Goal: Transaction & Acquisition: Purchase product/service

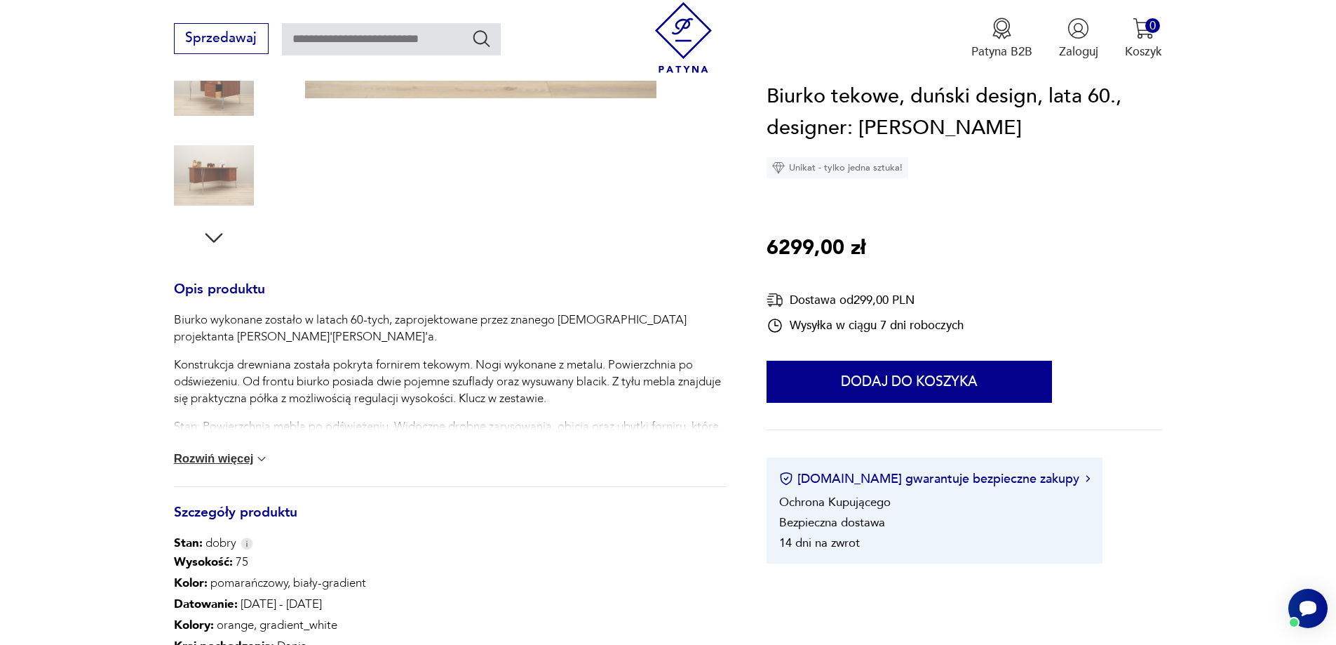
scroll to position [70, 0]
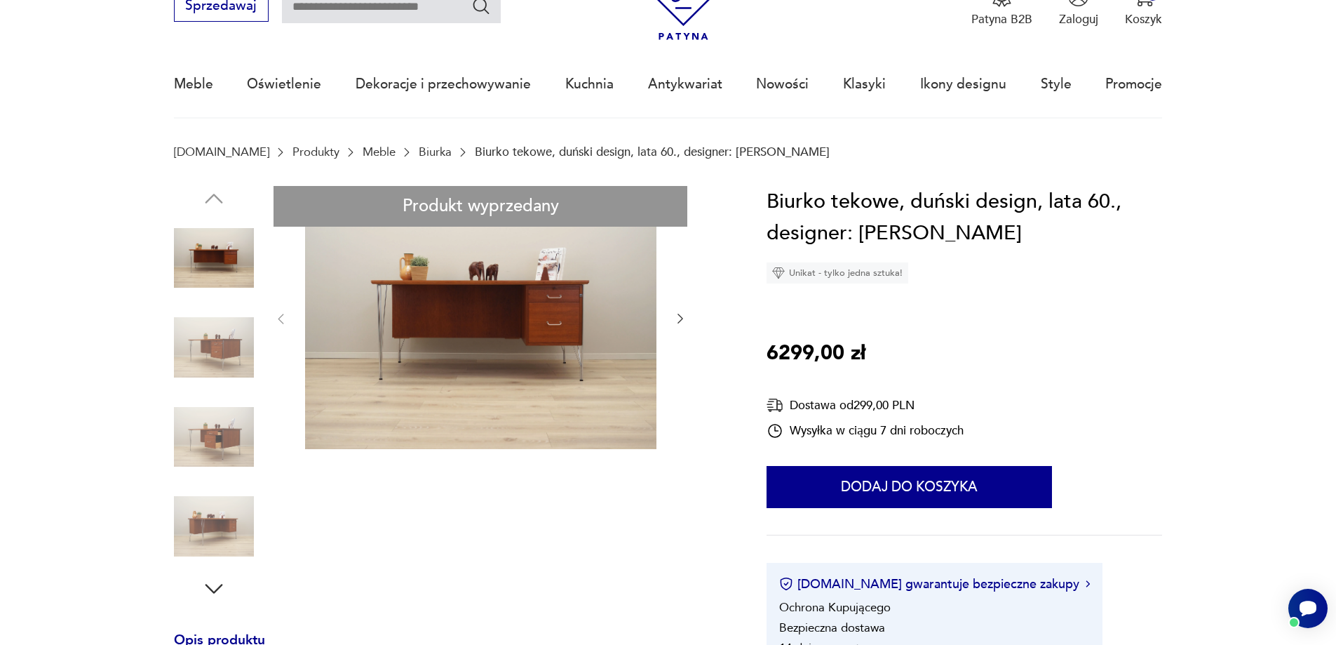
click at [680, 316] on icon "button" at bounding box center [681, 319] width 6 height 10
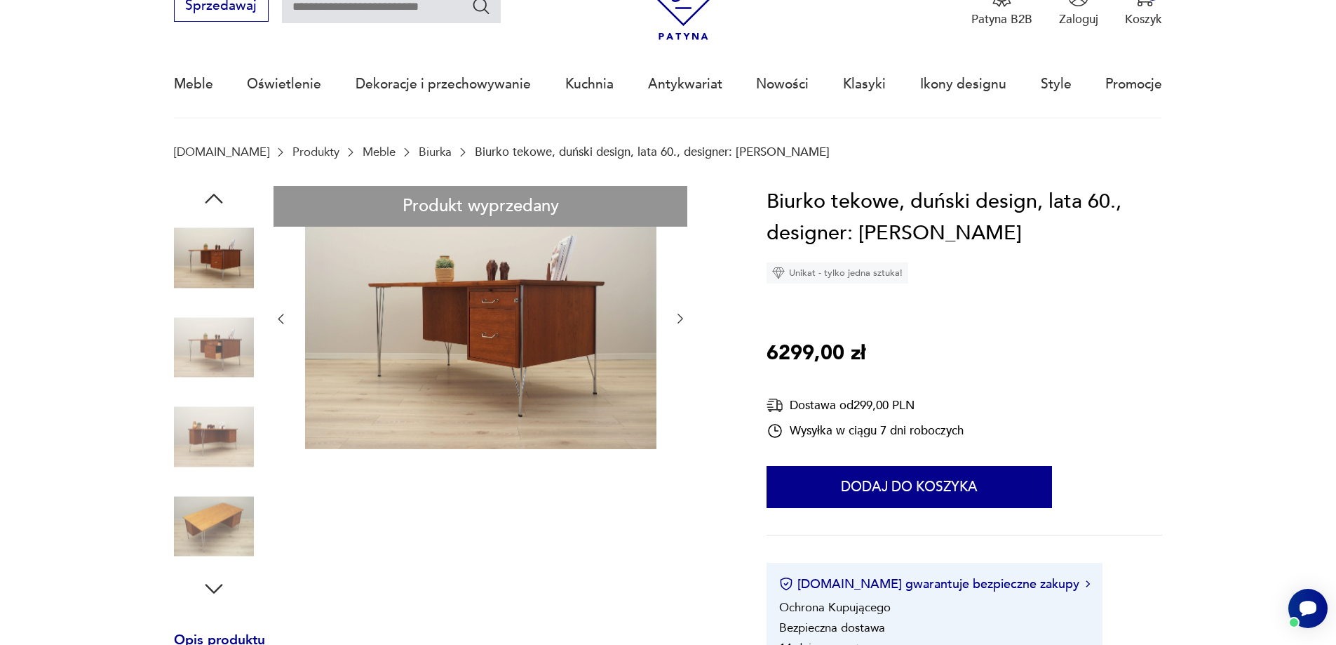
click at [680, 316] on icon "button" at bounding box center [681, 319] width 6 height 10
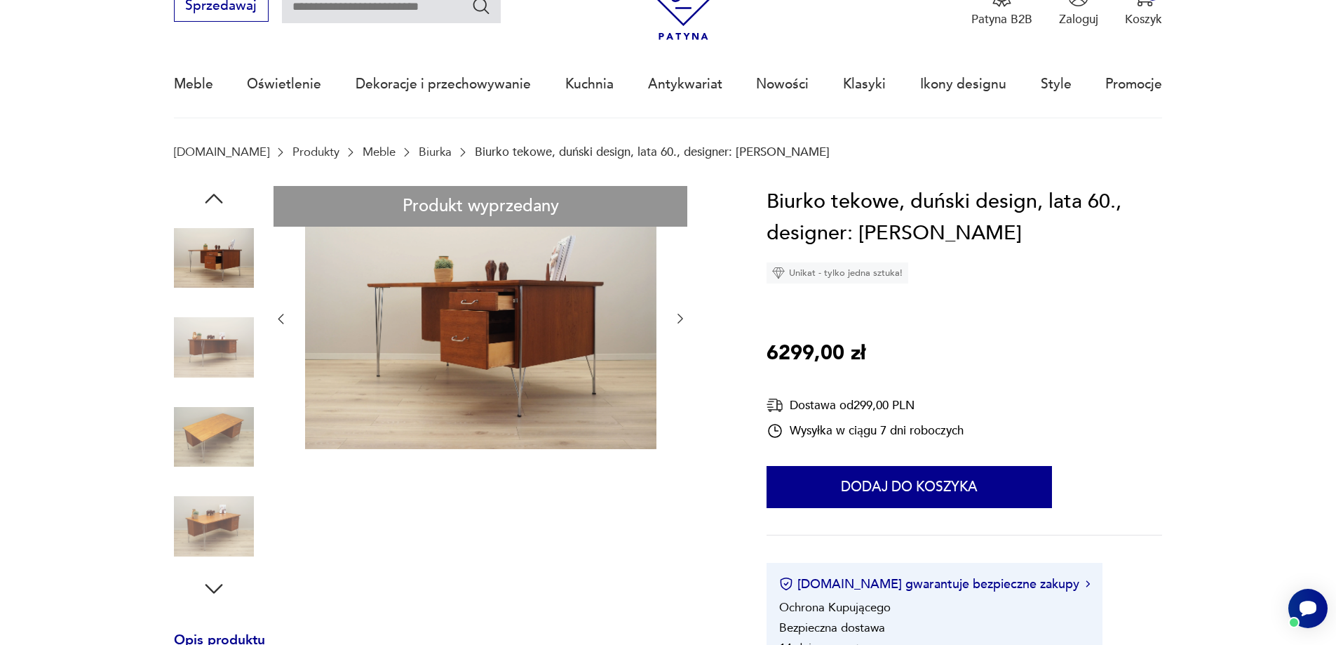
click at [680, 316] on icon "button" at bounding box center [681, 319] width 6 height 10
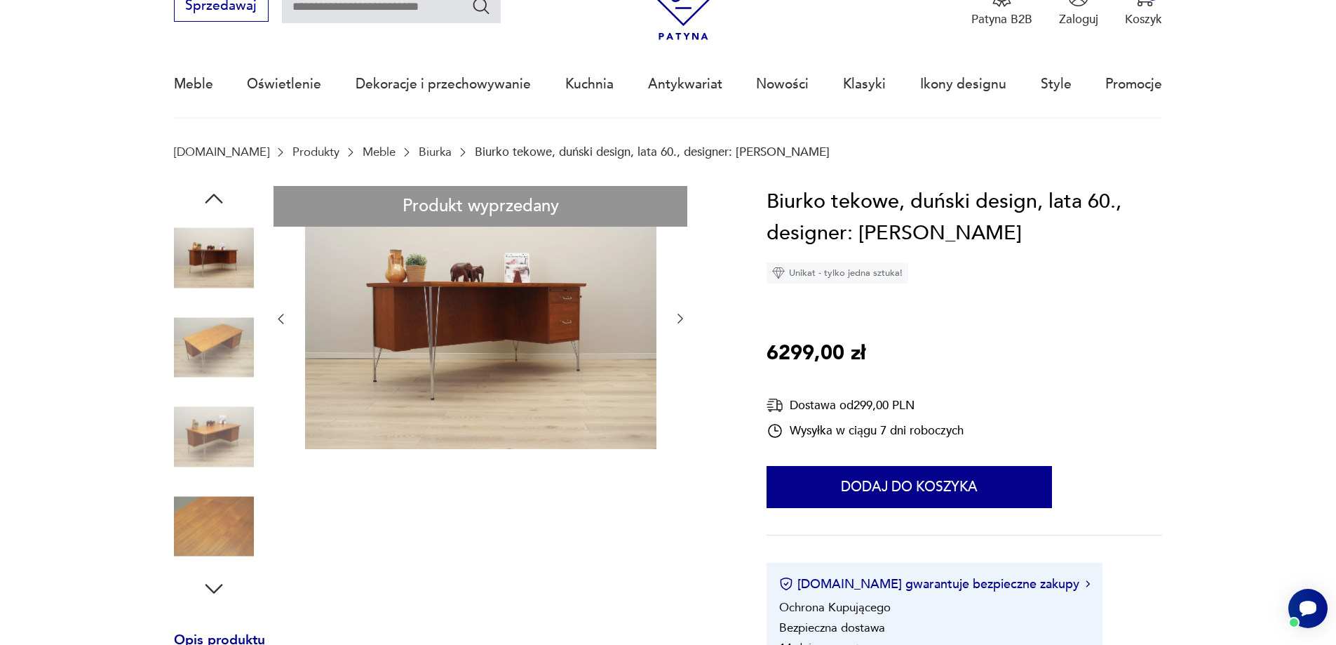
click at [680, 316] on icon "button" at bounding box center [681, 319] width 6 height 10
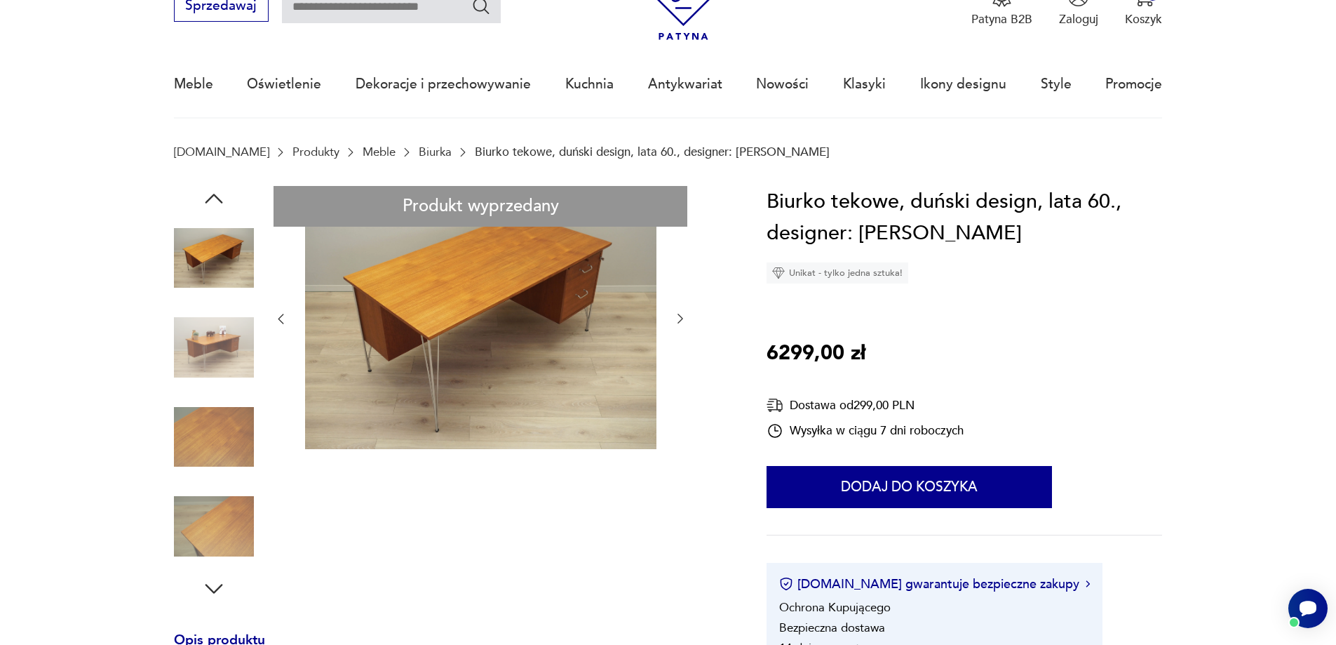
click at [680, 316] on icon "button" at bounding box center [681, 319] width 6 height 10
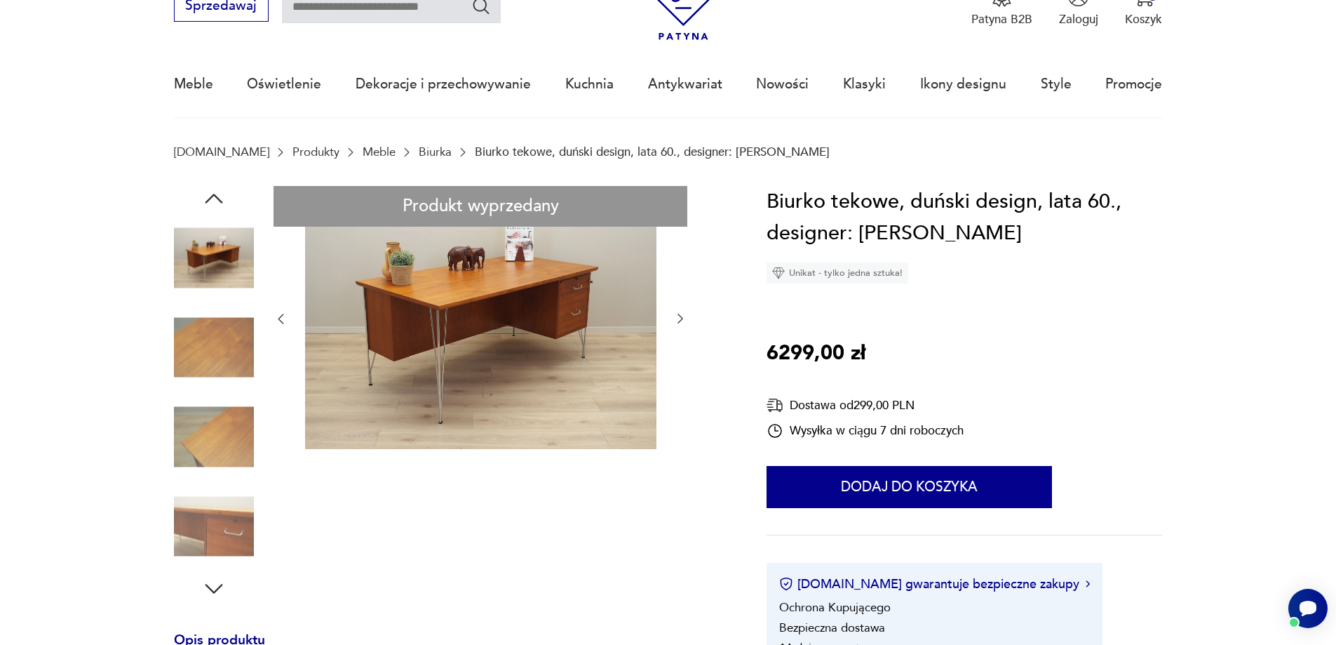
click at [680, 316] on icon "button" at bounding box center [681, 319] width 6 height 10
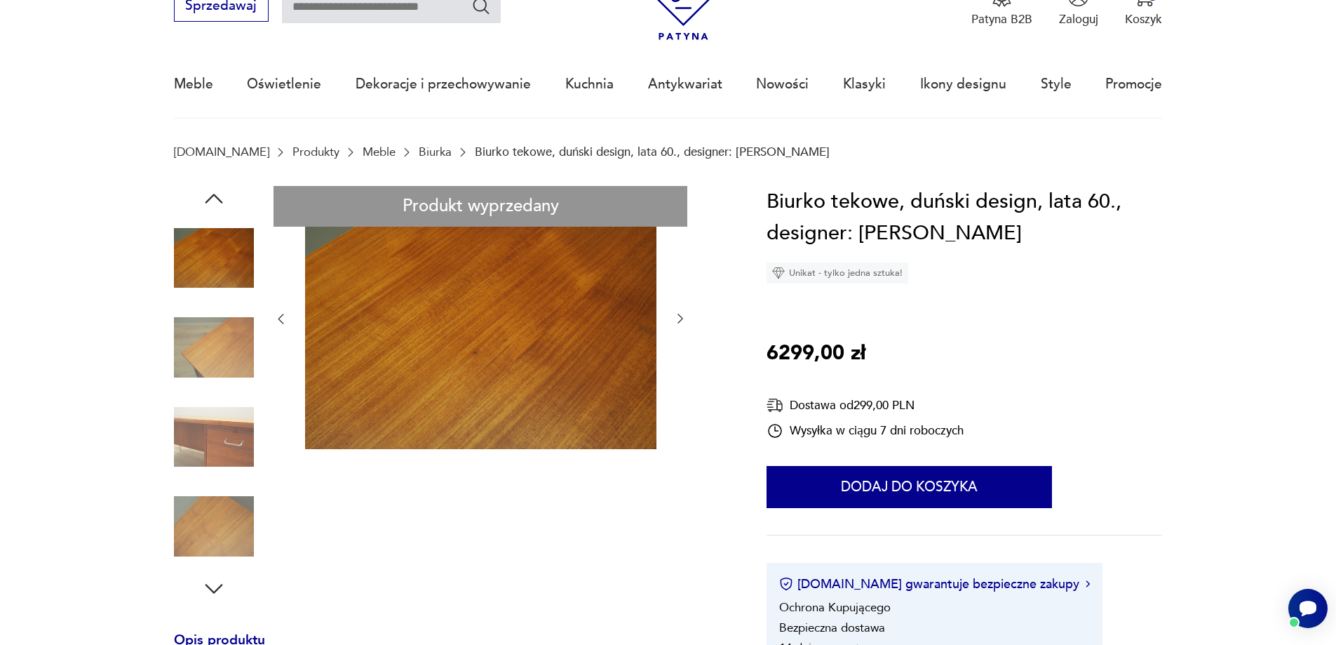
click at [680, 316] on icon "button" at bounding box center [681, 319] width 6 height 10
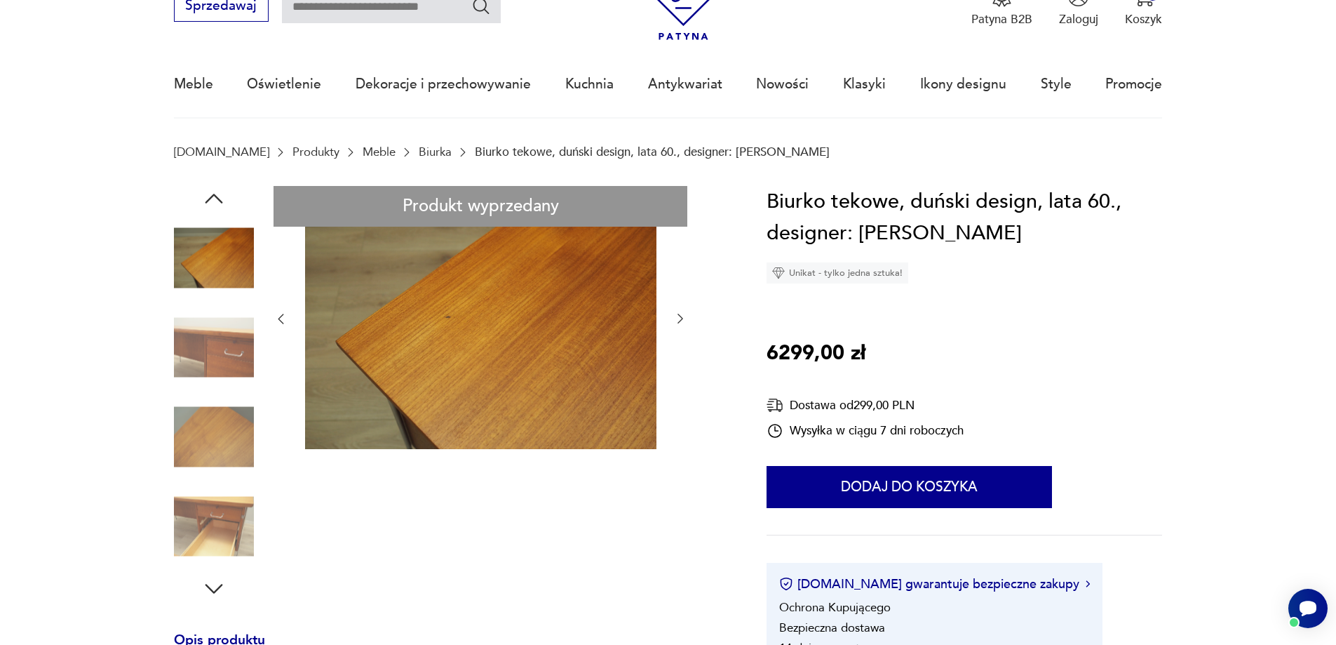
click at [680, 316] on icon "button" at bounding box center [681, 319] width 6 height 10
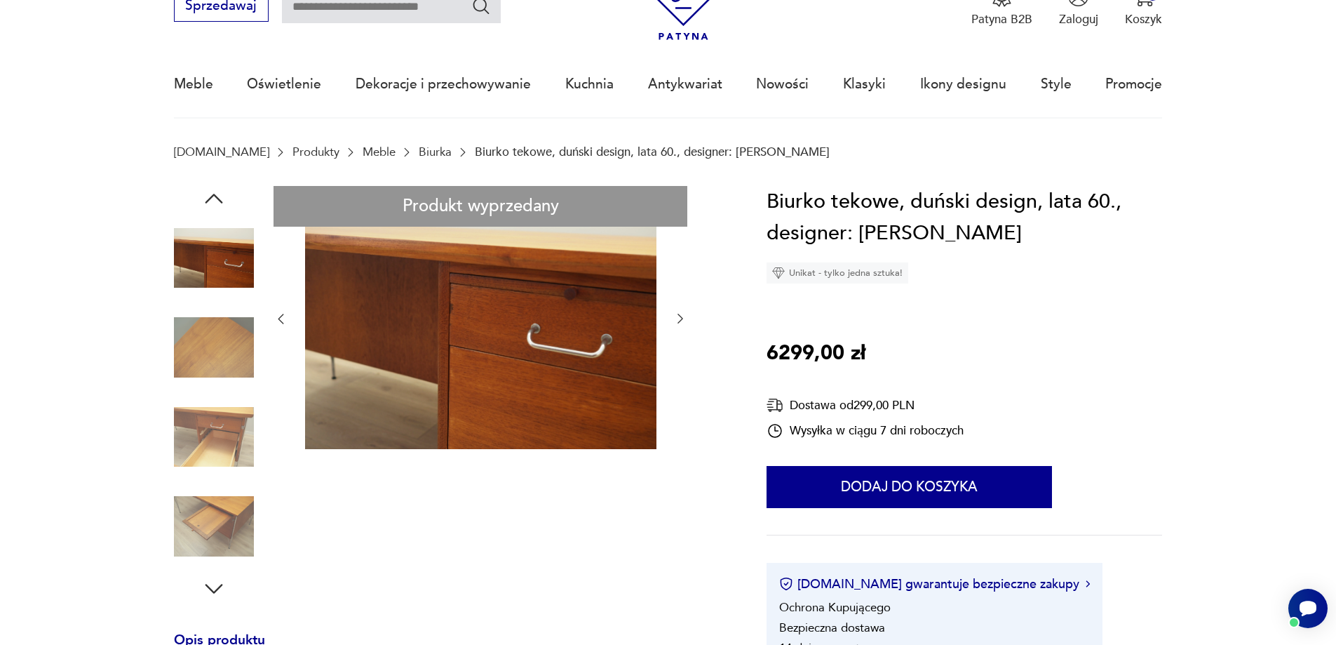
click at [680, 316] on icon "button" at bounding box center [681, 319] width 6 height 10
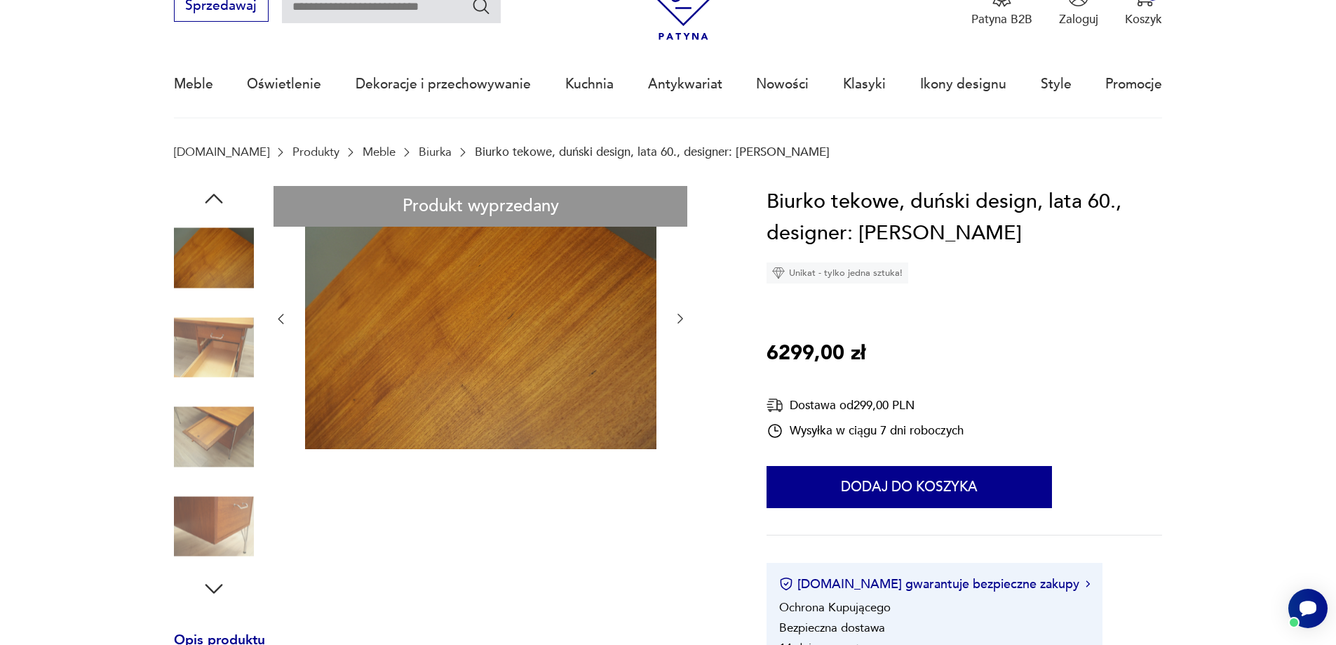
click at [680, 316] on icon "button" at bounding box center [681, 319] width 6 height 10
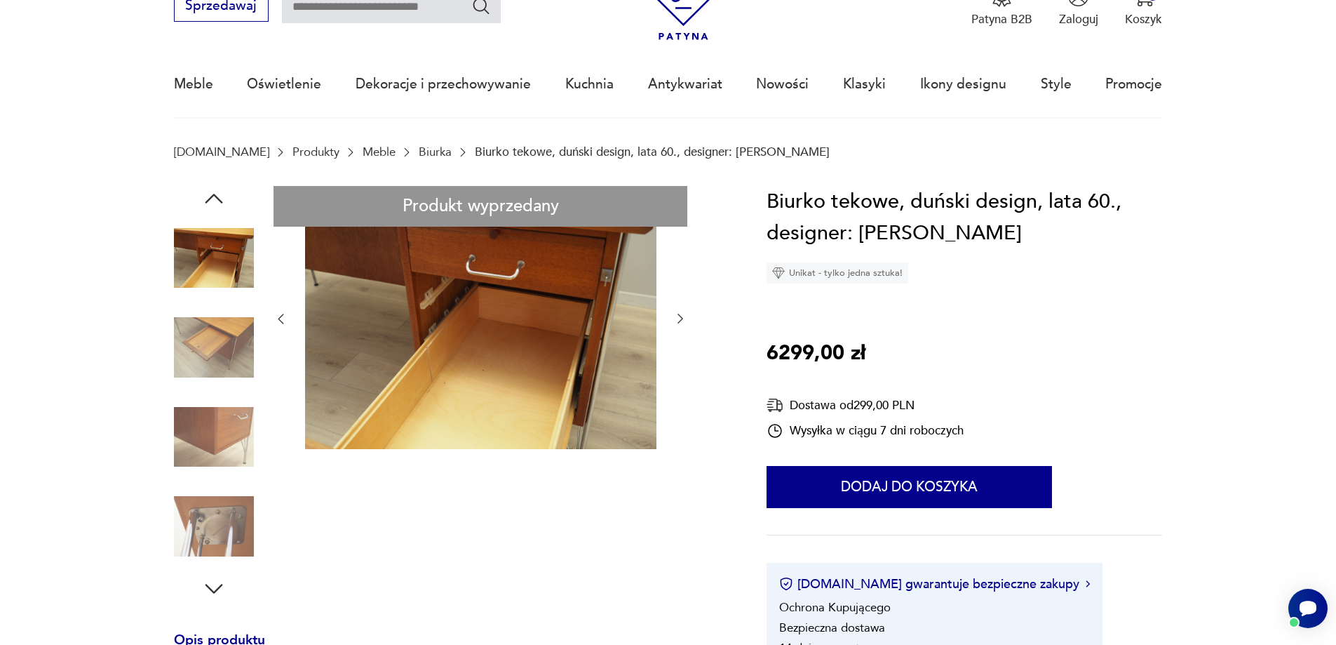
click at [680, 316] on icon "button" at bounding box center [681, 319] width 6 height 10
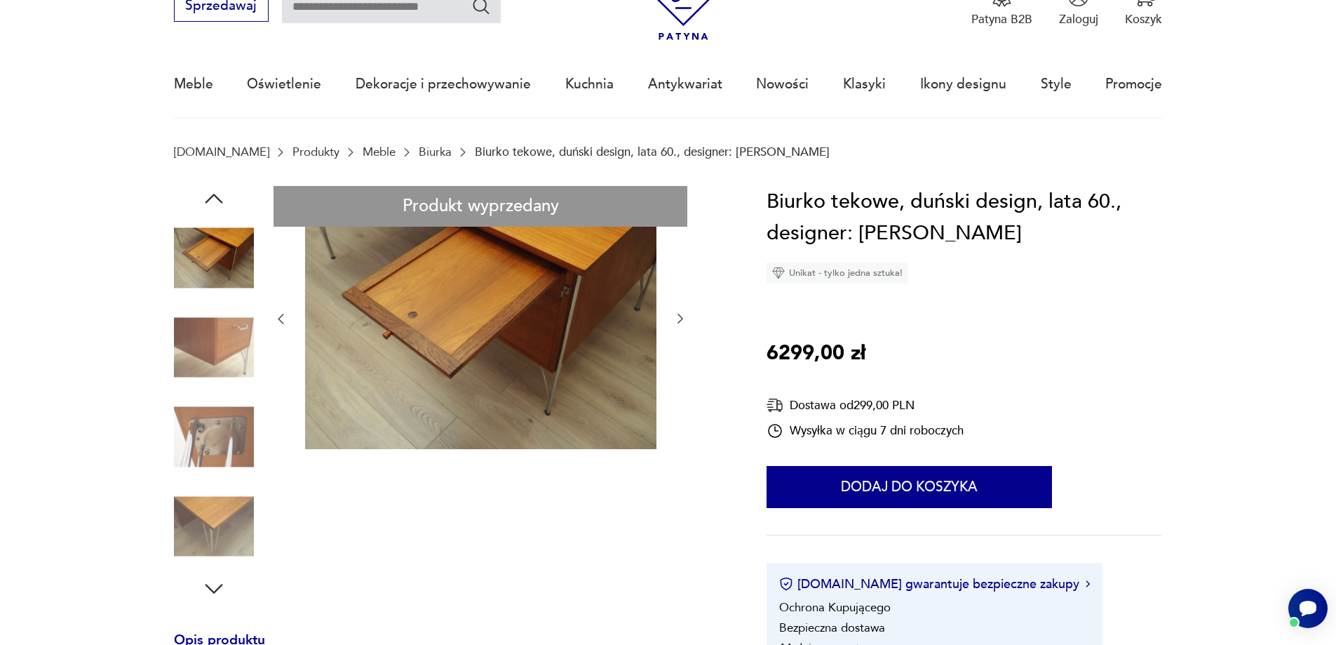
click at [680, 316] on icon "button" at bounding box center [681, 319] width 6 height 10
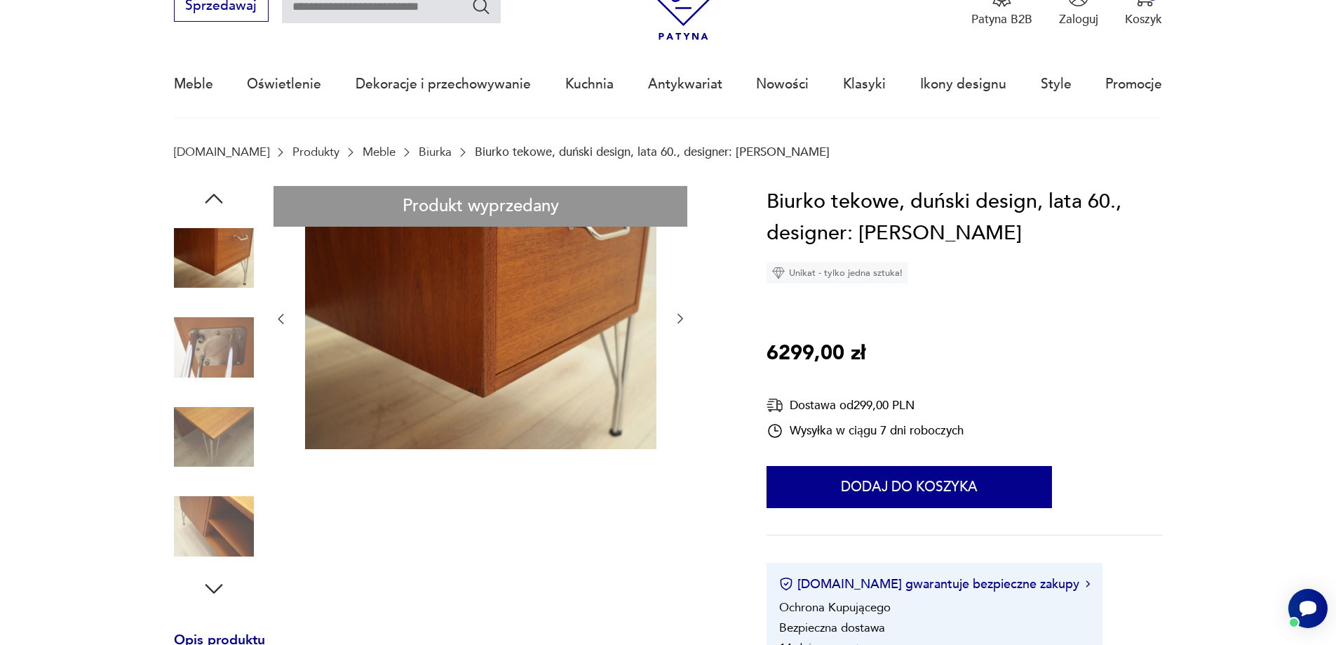
click at [680, 316] on icon "button" at bounding box center [681, 319] width 6 height 10
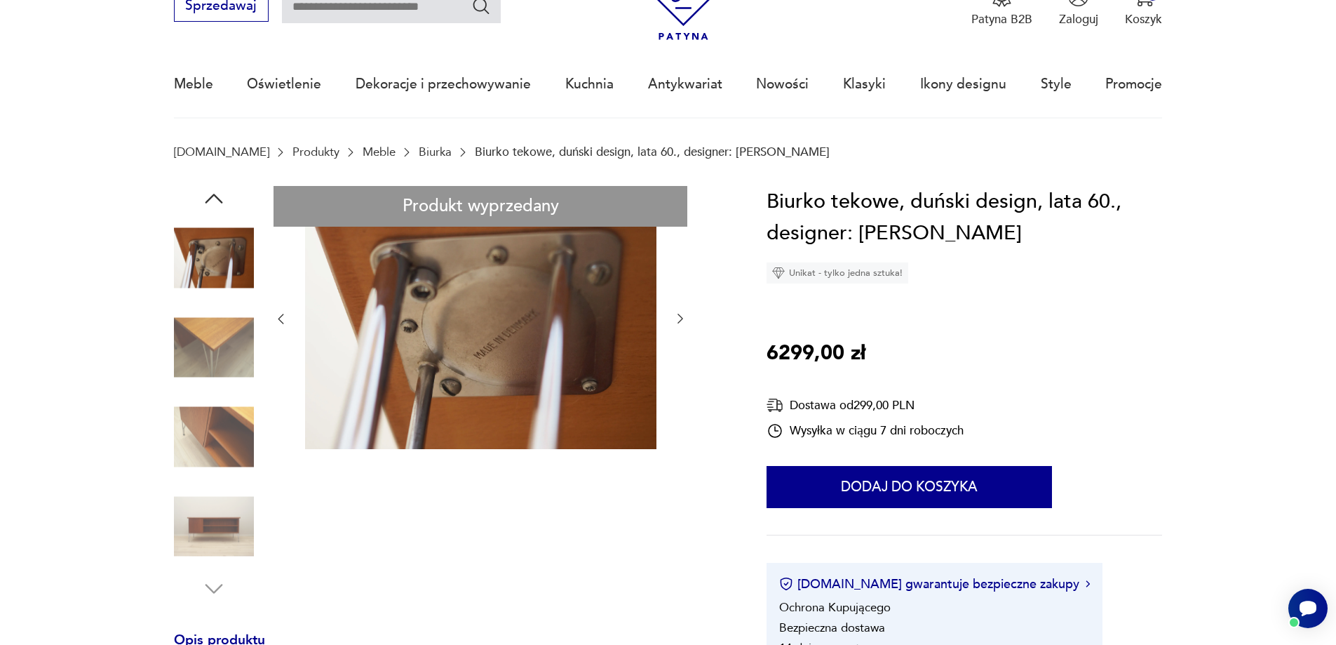
click at [680, 316] on icon "button" at bounding box center [681, 319] width 6 height 10
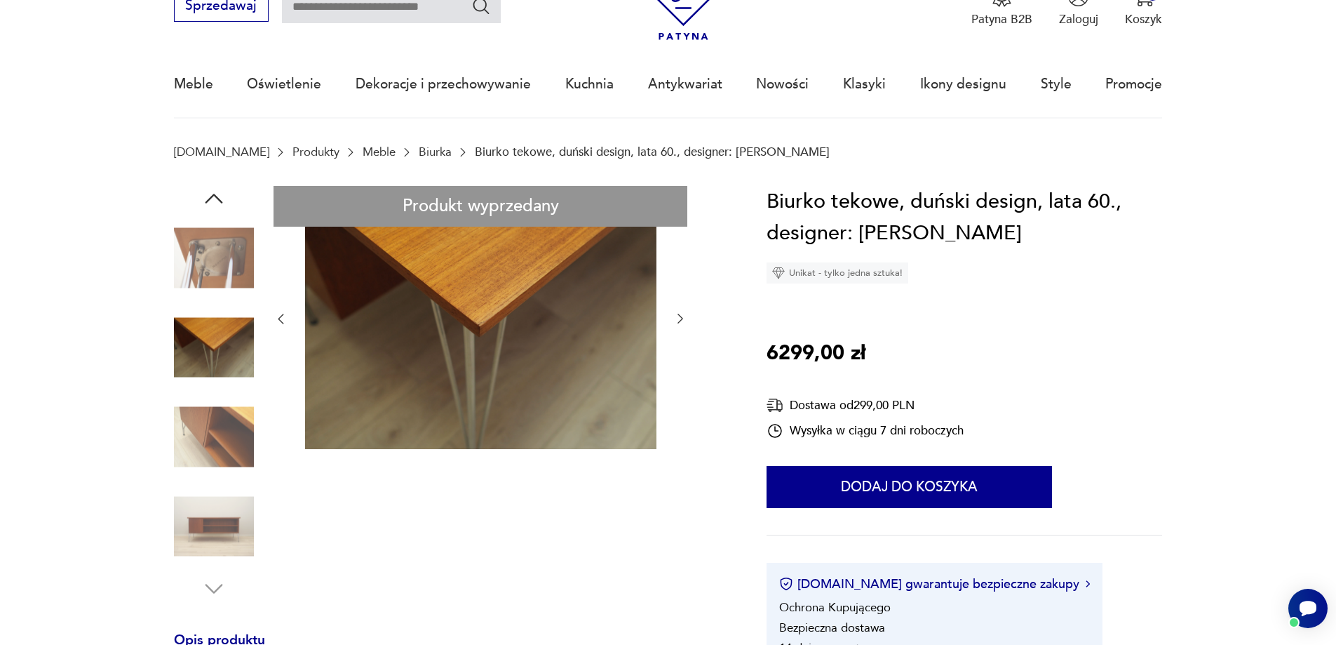
click at [680, 316] on icon "button" at bounding box center [681, 319] width 6 height 10
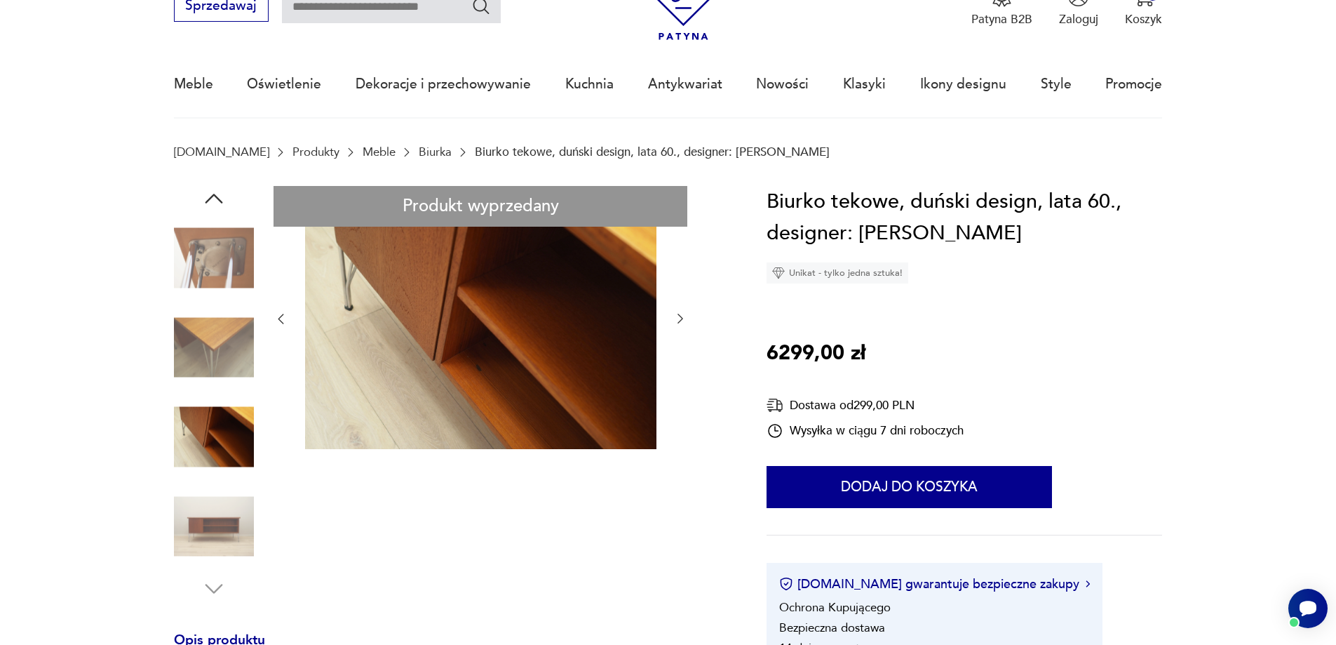
click at [680, 316] on icon "button" at bounding box center [681, 319] width 6 height 10
